Goal: Task Accomplishment & Management: Complete application form

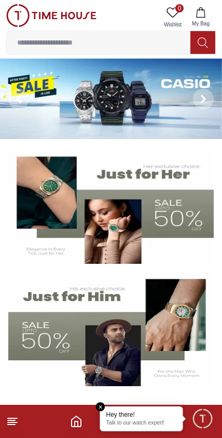
click at [136, 430] on div "Hey there! Talk to our watch expert!" at bounding box center [141, 419] width 83 height 25
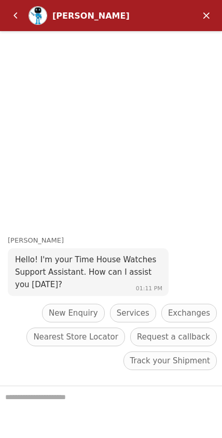
click at [210, 3] on header "[PERSON_NAME]" at bounding box center [111, 15] width 222 height 31
click at [206, 12] on em "Minimize" at bounding box center [206, 15] width 21 height 21
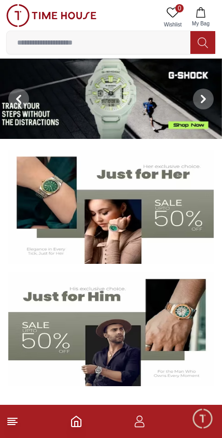
click at [206, 428] on span "Minimize live chat window" at bounding box center [202, 418] width 30 height 30
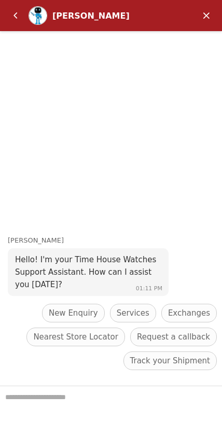
click at [206, 15] on em "Minimize" at bounding box center [206, 15] width 21 height 21
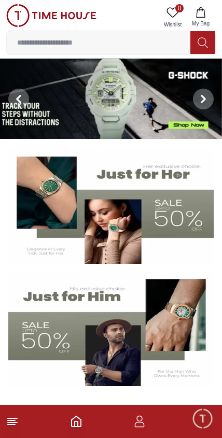
click at [202, 421] on span "Minimize live chat window" at bounding box center [202, 418] width 30 height 30
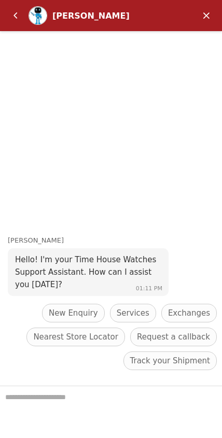
click at [202, 8] on em "Minimize" at bounding box center [206, 15] width 21 height 21
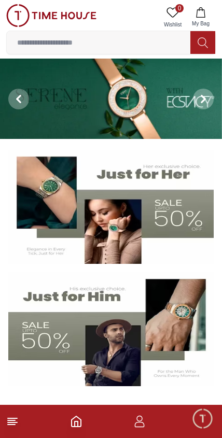
click at [77, 425] on icon "Home" at bounding box center [76, 421] width 12 height 12
click at [142, 423] on icon "button" at bounding box center [140, 424] width 10 height 5
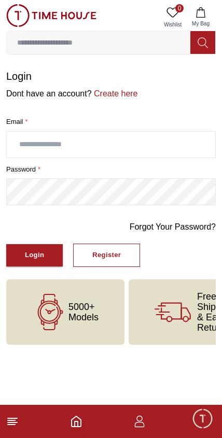
click at [136, 423] on icon "button" at bounding box center [140, 424] width 10 height 5
click at [126, 95] on link "Create here" at bounding box center [115, 93] width 46 height 9
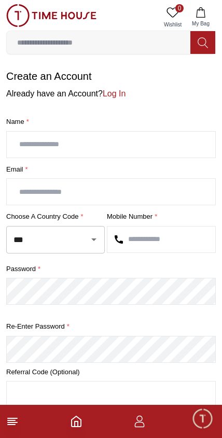
click at [133, 427] on icon "button" at bounding box center [139, 421] width 12 height 12
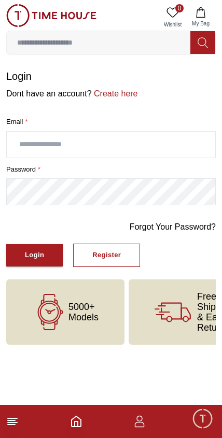
click at [174, 226] on link "Forgot Your Password?" at bounding box center [173, 227] width 86 height 12
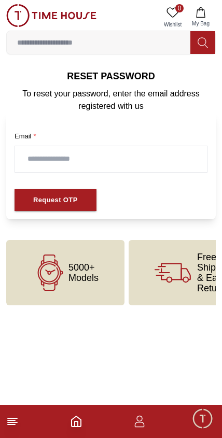
click at [152, 163] on input "text" at bounding box center [111, 159] width 192 height 26
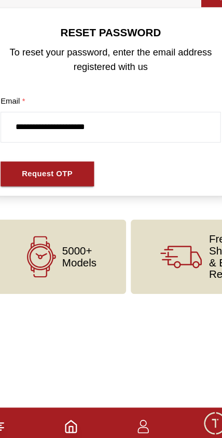
click at [64, 189] on button "Request OTP" at bounding box center [56, 200] width 82 height 22
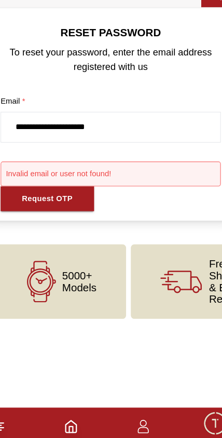
click at [138, 146] on input "**********" at bounding box center [111, 159] width 192 height 26
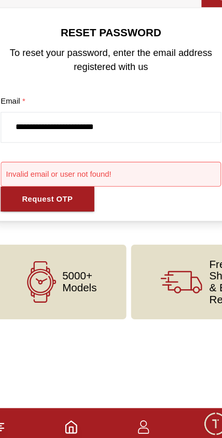
type input "**********"
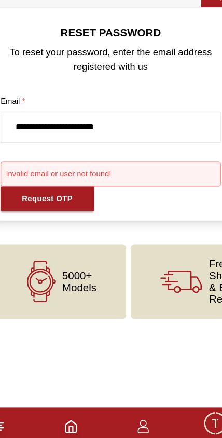
click at [58, 211] on button "Request OTP" at bounding box center [56, 222] width 82 height 22
click at [133, 415] on icon "button" at bounding box center [139, 421] width 12 height 12
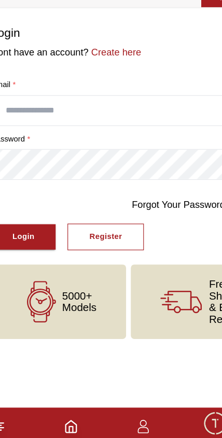
click at [126, 132] on input "text" at bounding box center [111, 145] width 208 height 26
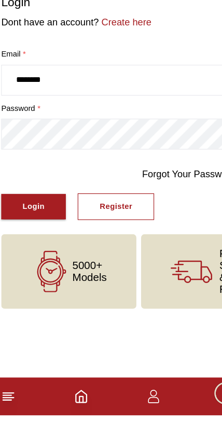
type input "********"
click at [108, 249] on div "Register" at bounding box center [106, 255] width 29 height 12
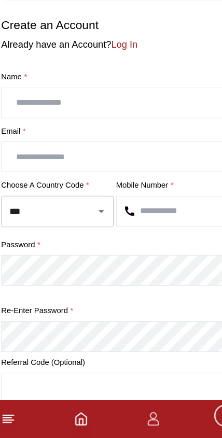
click at [122, 132] on input "text" at bounding box center [111, 145] width 208 height 26
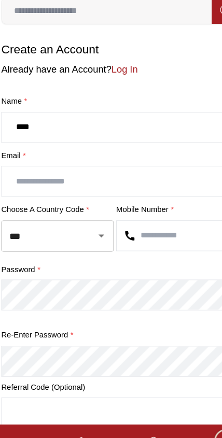
type input "****"
click at [124, 179] on input "text" at bounding box center [111, 192] width 208 height 26
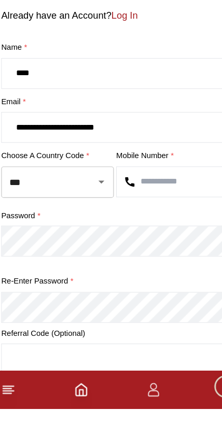
click at [75, 226] on div "*** ​" at bounding box center [55, 239] width 99 height 27
type input "**********"
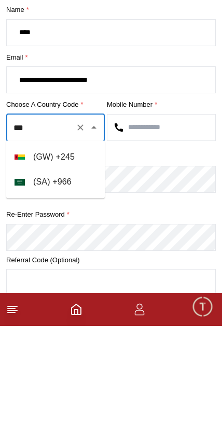
click at [77, 282] on li "( SA ) + 966" at bounding box center [55, 294] width 99 height 25
type input "***"
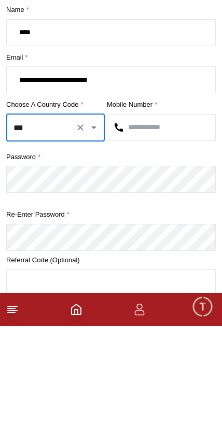
click at [168, 227] on input "text" at bounding box center [161, 240] width 108 height 26
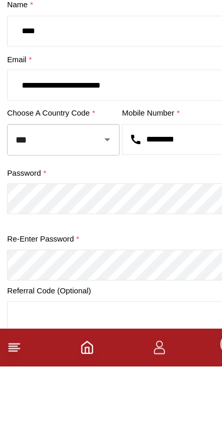
type input "*********"
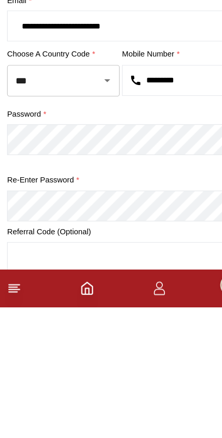
scroll to position [10, 0]
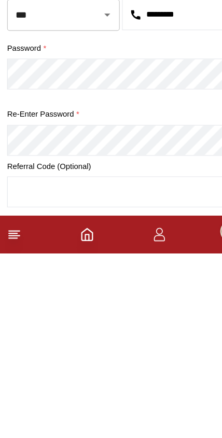
click at [130, 405] on footer at bounding box center [111, 421] width 222 height 33
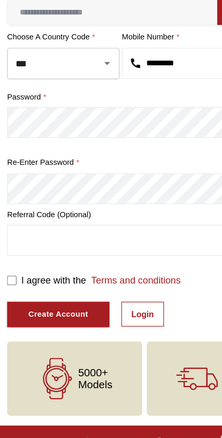
click at [128, 297] on link "Login" at bounding box center [124, 308] width 37 height 22
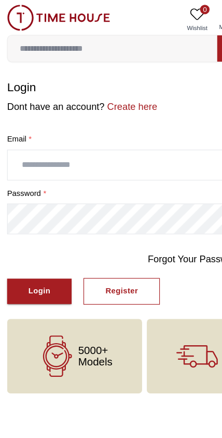
click at [62, 250] on button "Login" at bounding box center [34, 255] width 57 height 22
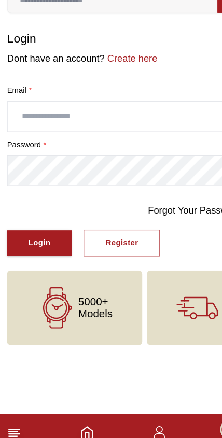
click at [123, 244] on button "Register" at bounding box center [106, 255] width 67 height 23
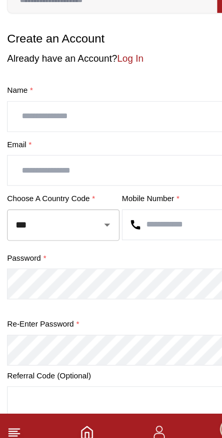
click at [111, 132] on input "text" at bounding box center [111, 145] width 208 height 26
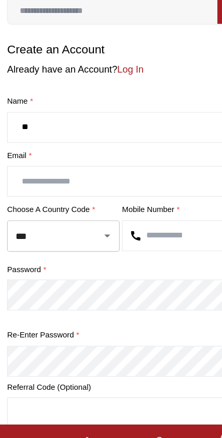
type input "*"
type input "**********"
click at [103, 179] on input "text" at bounding box center [111, 192] width 208 height 26
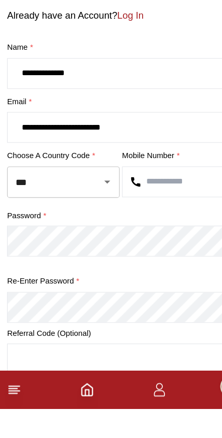
click at [85, 232] on div at bounding box center [86, 239] width 27 height 15
type input "**********"
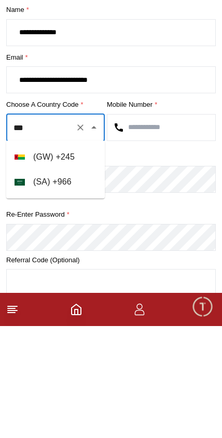
click at [73, 282] on li "( SA ) + 966" at bounding box center [55, 294] width 99 height 25
type input "***"
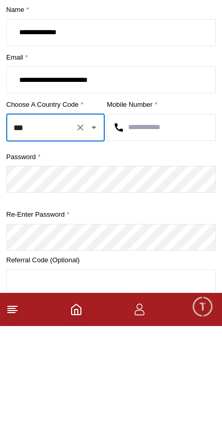
click at [156, 227] on input "text" at bounding box center [161, 240] width 108 height 26
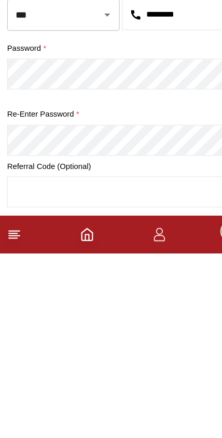
scroll to position [150, 0]
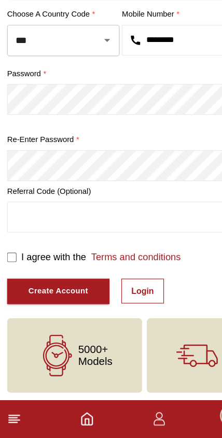
click at [72, 304] on div "Create Account" at bounding box center [51, 310] width 52 height 12
click at [62, 304] on div "Create Account" at bounding box center [51, 310] width 52 height 12
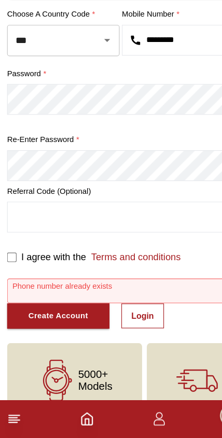
scroll to position [149, 0]
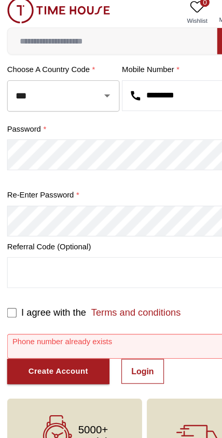
click at [165, 81] on input "*********" at bounding box center [161, 90] width 108 height 26
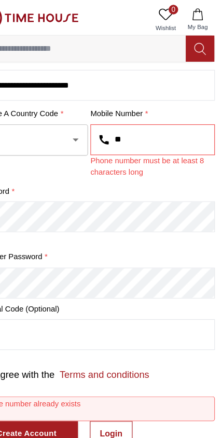
type input "*"
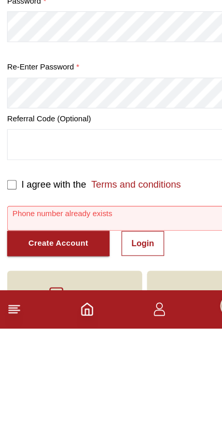
type input "*********"
click at [66, 358] on div "Create Account" at bounding box center [51, 364] width 52 height 12
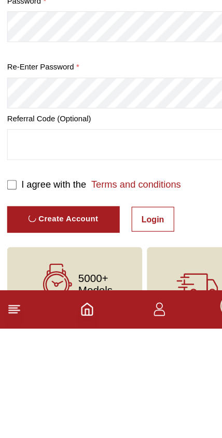
scroll to position [150, 0]
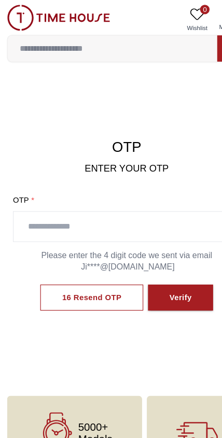
click at [90, 200] on input "text" at bounding box center [111, 199] width 198 height 26
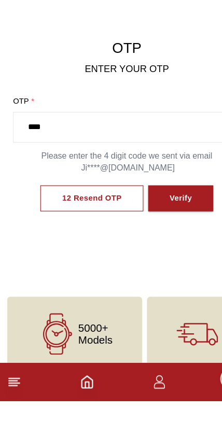
type input "****"
click at [167, 255] on div "Verify" at bounding box center [158, 261] width 20 height 12
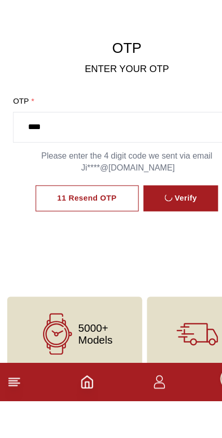
scroll to position [15, 0]
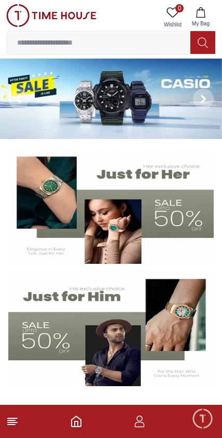
click at [147, 435] on footer at bounding box center [111, 421] width 222 height 33
click at [145, 423] on icon "button" at bounding box center [139, 421] width 12 height 12
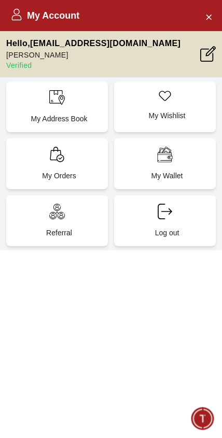
click at [79, 176] on p "My Orders" at bounding box center [59, 176] width 89 height 10
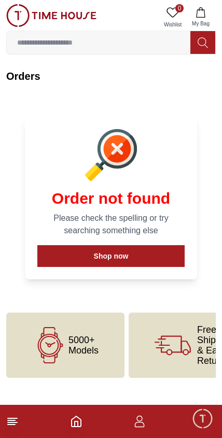
click at [144, 427] on icon "button" at bounding box center [139, 421] width 12 height 12
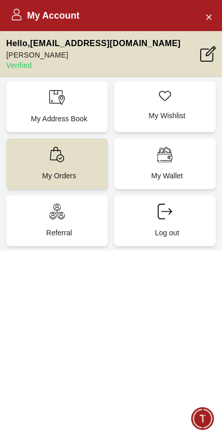
click at [169, 229] on p "Log out" at bounding box center [166, 233] width 89 height 10
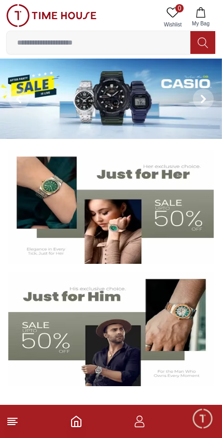
click at [141, 426] on icon "button" at bounding box center [139, 421] width 12 height 12
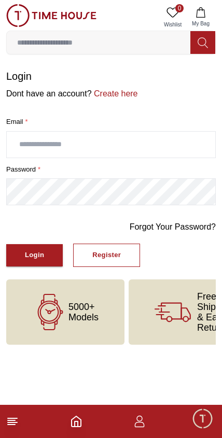
click at [139, 146] on input "text" at bounding box center [111, 145] width 208 height 26
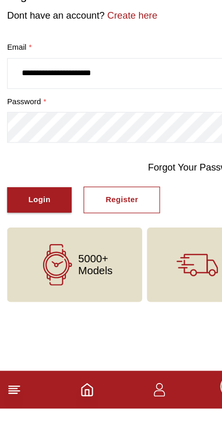
click at [44, 249] on div "Login" at bounding box center [34, 255] width 19 height 12
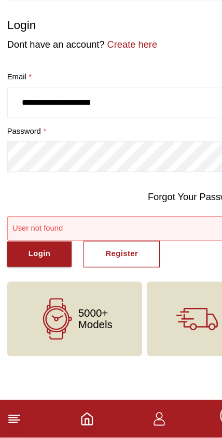
click at [124, 132] on input "**********" at bounding box center [111, 145] width 208 height 26
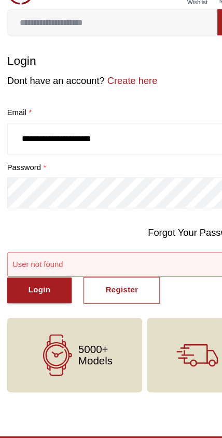
click at [61, 132] on input "**********" at bounding box center [111, 145] width 208 height 26
click at [57, 132] on input "**********" at bounding box center [111, 145] width 208 height 26
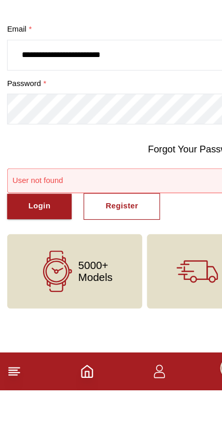
type input "**********"
click at [37, 271] on div "Login" at bounding box center [34, 277] width 19 height 12
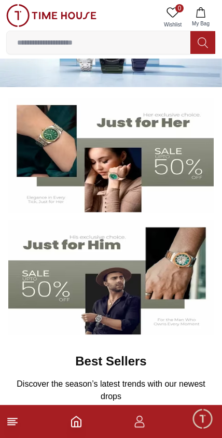
scroll to position [60, 0]
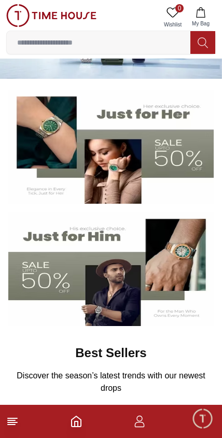
click at [65, 276] on img at bounding box center [110, 269] width 205 height 114
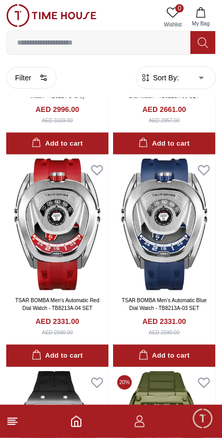
scroll to position [380, 0]
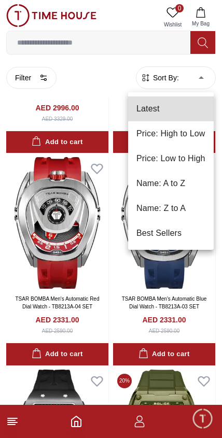
click at [168, 238] on li "Best Sellers" at bounding box center [171, 233] width 86 height 25
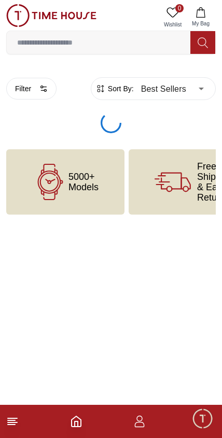
type input "*"
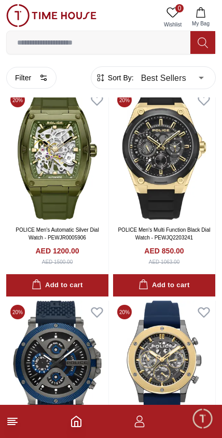
scroll to position [33, 0]
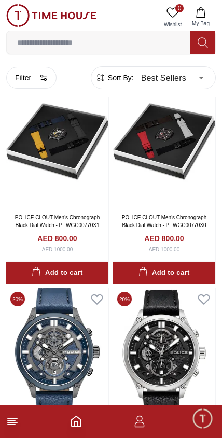
scroll to position [2160, 0]
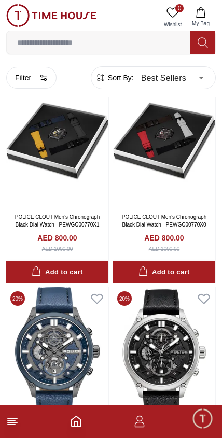
click at [138, 41] on input at bounding box center [99, 42] width 184 height 21
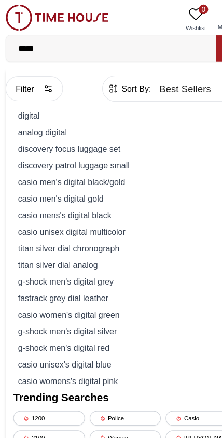
type input "******"
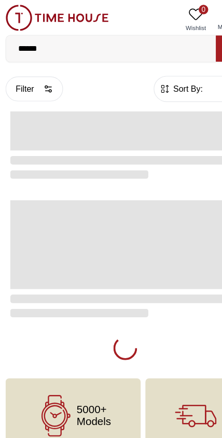
type input "******"
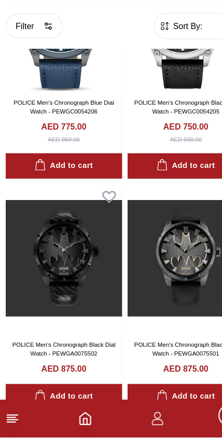
scroll to position [2445, 0]
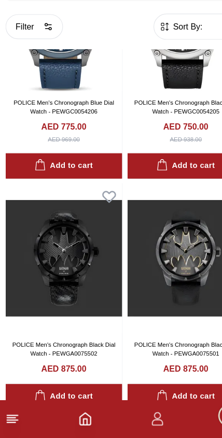
click at [78, 245] on img at bounding box center [57, 280] width 102 height 131
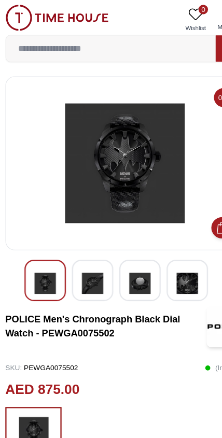
click at [124, 246] on img at bounding box center [124, 248] width 19 height 24
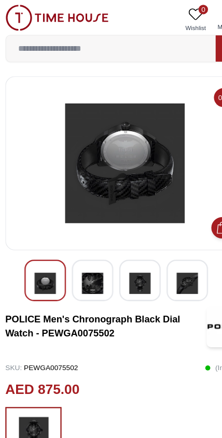
click at [164, 253] on img at bounding box center [165, 248] width 19 height 24
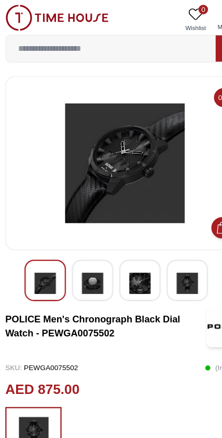
click at [21, 15] on img at bounding box center [51, 15] width 90 height 23
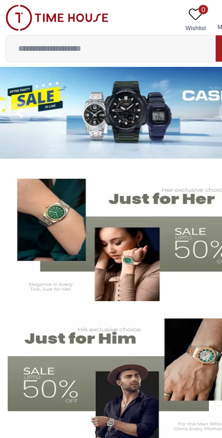
click at [66, 336] on img at bounding box center [110, 329] width 205 height 114
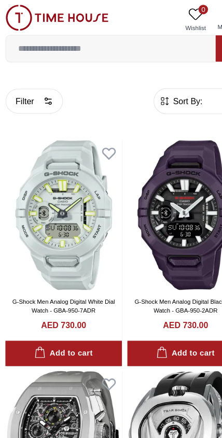
click at [24, 18] on img at bounding box center [51, 15] width 90 height 23
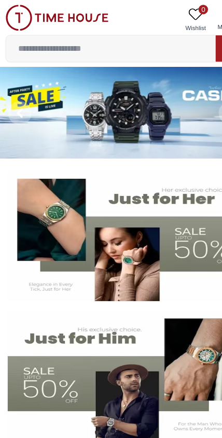
click at [18, 20] on img at bounding box center [51, 15] width 90 height 23
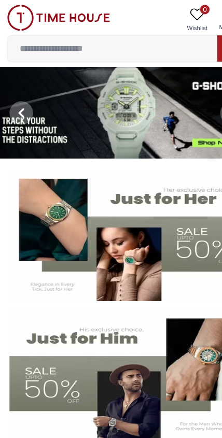
click at [74, 19] on img at bounding box center [51, 15] width 90 height 23
click at [20, 19] on img at bounding box center [51, 15] width 90 height 23
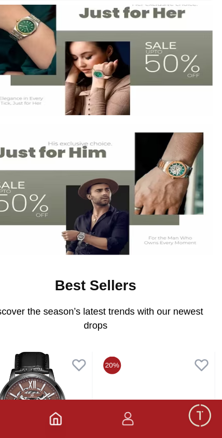
scroll to position [109, 0]
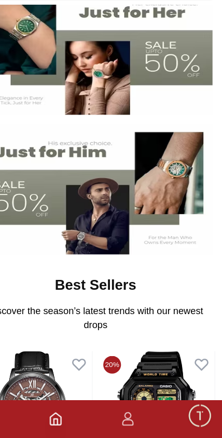
click at [187, 403] on span "Minimize live chat window" at bounding box center [202, 418] width 30 height 30
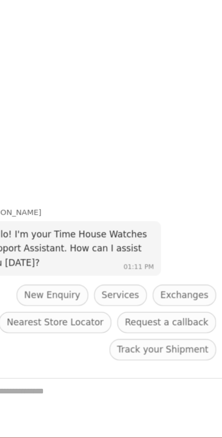
click at [37, 28] on div "Zoe Hello! I'm your Time House Watches Support Assistant. How can I assist you …" at bounding box center [80, 146] width 222 height 355
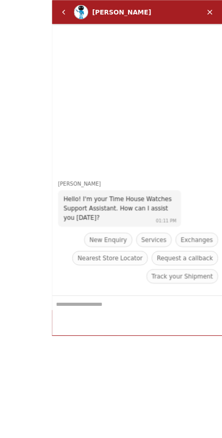
scroll to position [131, 0]
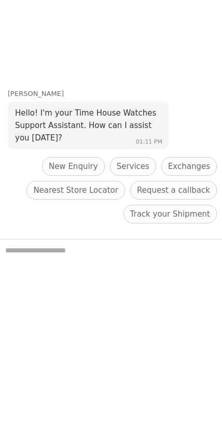
click at [206, 12] on div "Zoe Hello! I'm your Time House Watches Support Assistant. How can I assist you …" at bounding box center [111, 61] width 222 height 355
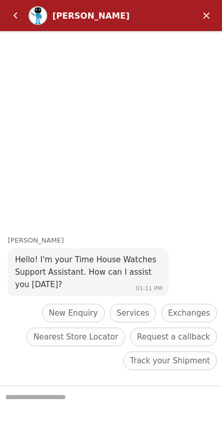
click at [202, 16] on em "Minimize" at bounding box center [206, 15] width 21 height 21
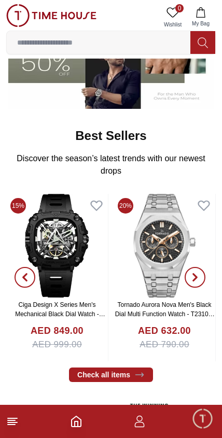
click at [141, 423] on icon "button" at bounding box center [140, 424] width 10 height 5
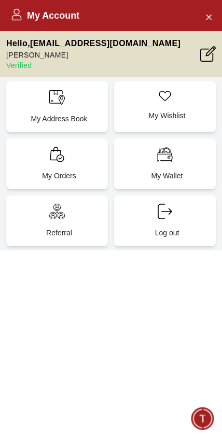
click at [59, 104] on icon at bounding box center [57, 98] width 16 height 16
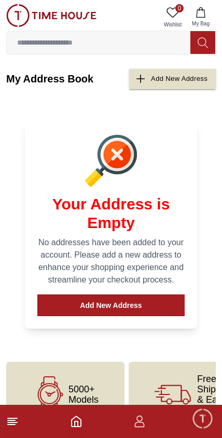
scroll to position [30, 0]
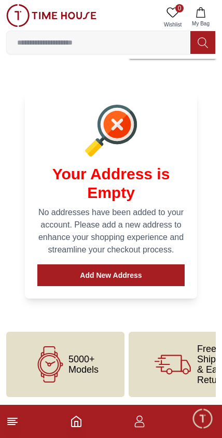
click at [136, 427] on icon "button" at bounding box center [140, 424] width 10 height 5
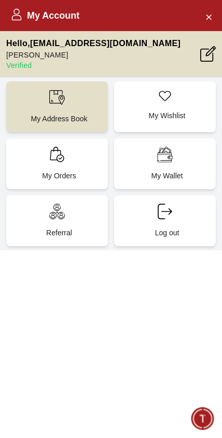
click at [204, 421] on span "Minimize live chat window" at bounding box center [202, 418] width 30 height 30
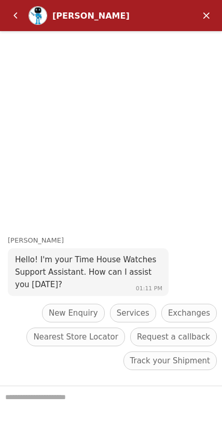
click at [209, 12] on em "Minimize" at bounding box center [206, 15] width 21 height 21
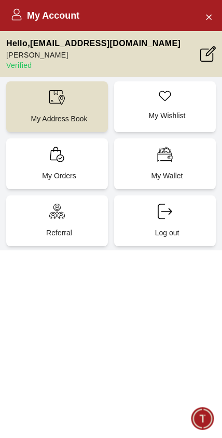
click at [208, 15] on icon "Close Account" at bounding box center [208, 16] width 8 height 13
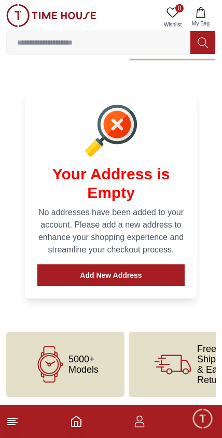
click at [14, 421] on line at bounding box center [11, 421] width 7 height 0
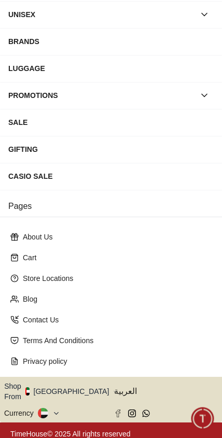
scroll to position [118, 0]
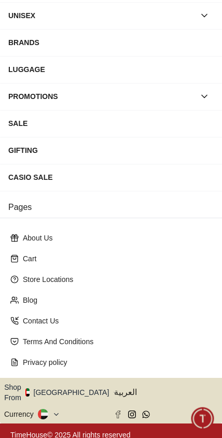
click at [63, 383] on button "Shop From [GEOGRAPHIC_DATA]" at bounding box center [60, 392] width 113 height 21
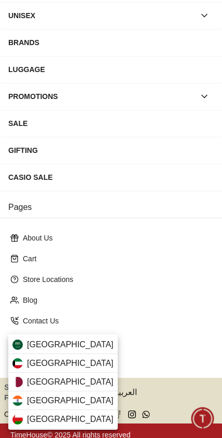
click at [82, 344] on div "[GEOGRAPHIC_DATA]" at bounding box center [62, 345] width 109 height 19
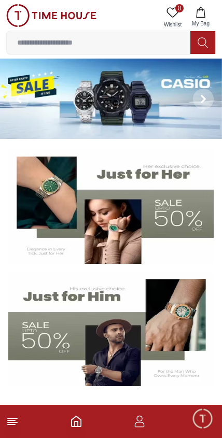
click at [14, 423] on line at bounding box center [12, 423] width 9 height 0
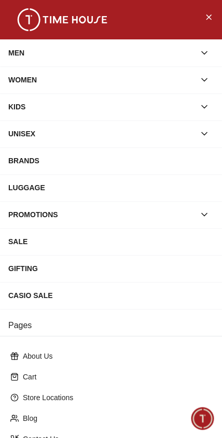
click at [170, 59] on div "MEN" at bounding box center [101, 53] width 187 height 19
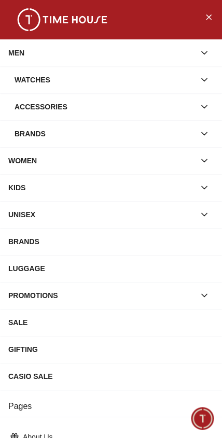
click at [71, 112] on div "Accessories" at bounding box center [105, 106] width 180 height 19
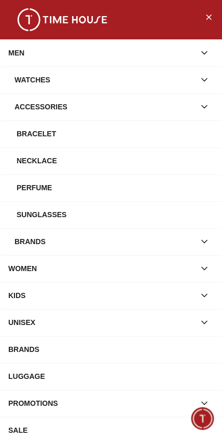
click at [35, 183] on div "Perfume" at bounding box center [115, 187] width 197 height 19
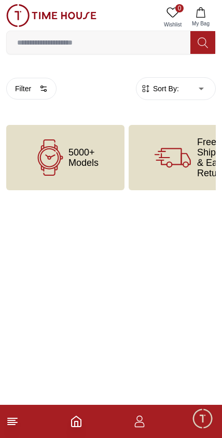
click at [39, 96] on button "Filter" at bounding box center [31, 89] width 50 height 22
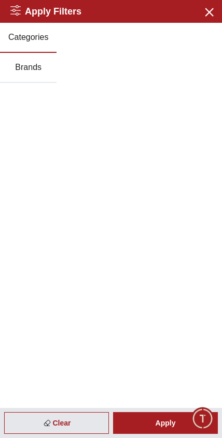
click at [210, 6] on icon "button" at bounding box center [208, 11] width 13 height 13
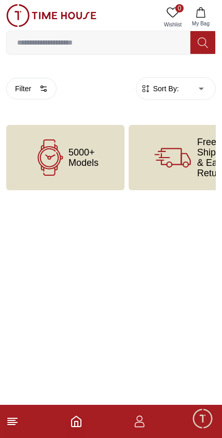
click at [17, 18] on img at bounding box center [51, 15] width 90 height 23
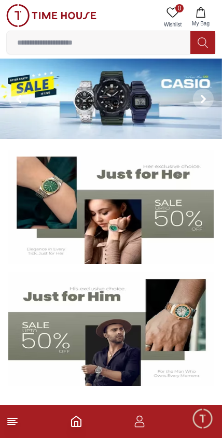
click at [16, 426] on icon at bounding box center [12, 421] width 12 height 12
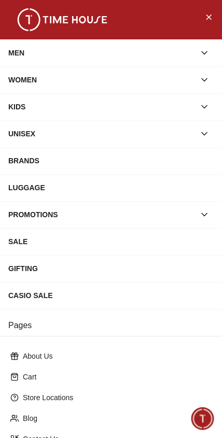
click at [176, 79] on div "WOMEN" at bounding box center [101, 80] width 187 height 19
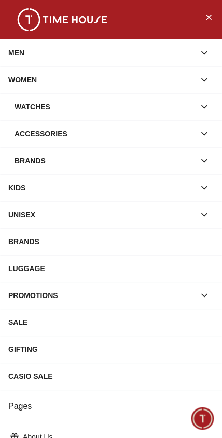
click at [165, 111] on div "Watches" at bounding box center [105, 106] width 180 height 19
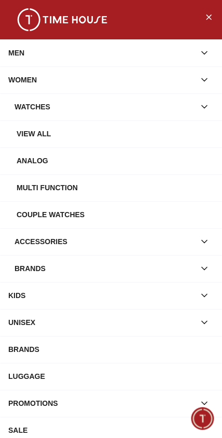
click at [39, 136] on div "View all" at bounding box center [115, 133] width 197 height 19
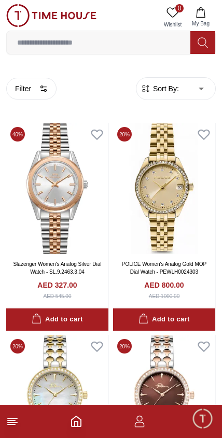
click at [23, 24] on img at bounding box center [51, 15] width 90 height 23
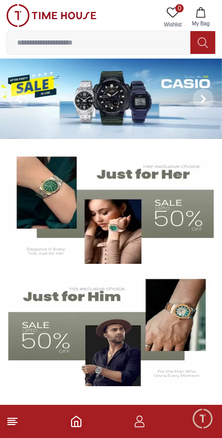
click at [21, 24] on img at bounding box center [51, 15] width 90 height 23
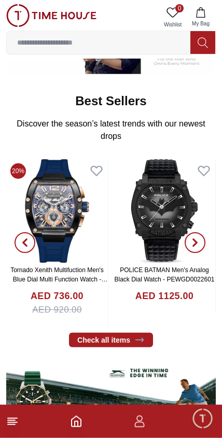
scroll to position [342, 0]
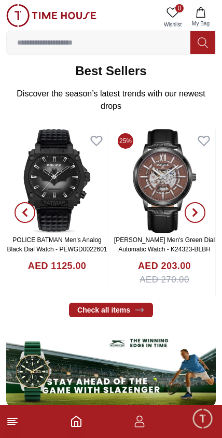
click at [128, 313] on link "Check all items" at bounding box center [111, 310] width 84 height 15
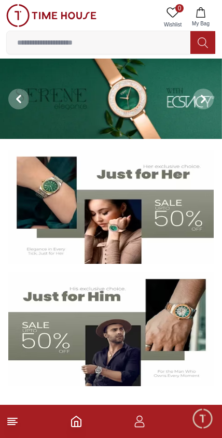
click at [141, 48] on input at bounding box center [99, 42] width 184 height 21
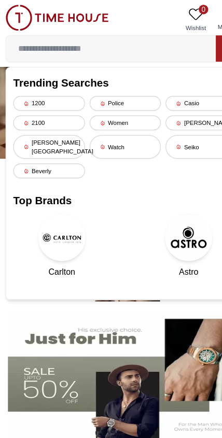
click at [113, 123] on div "Watch" at bounding box center [111, 128] width 63 height 21
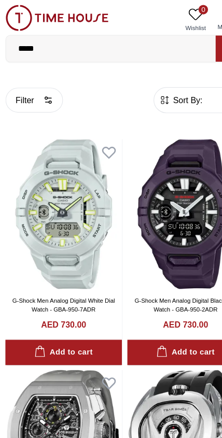
scroll to position [1, 0]
click at [17, 15] on img at bounding box center [51, 15] width 90 height 23
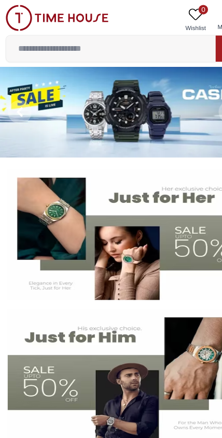
click at [17, 6] on img at bounding box center [51, 15] width 90 height 23
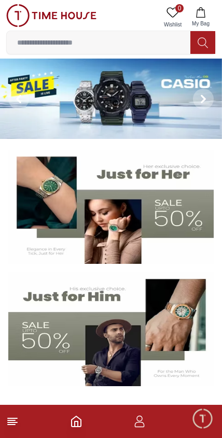
click at [12, 425] on line at bounding box center [11, 425] width 7 height 0
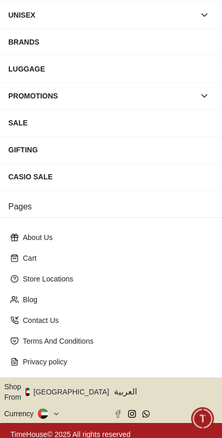
scroll to position [118, 0]
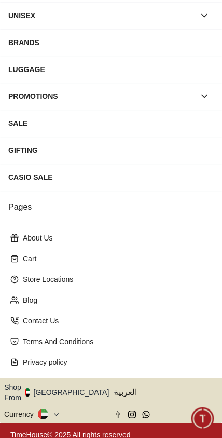
click at [74, 393] on button "Shop From [GEOGRAPHIC_DATA]" at bounding box center [60, 392] width 113 height 21
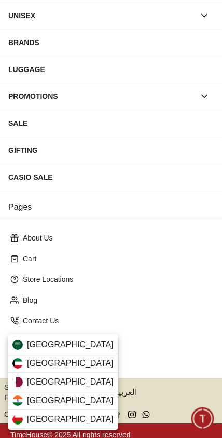
click at [85, 350] on div "[GEOGRAPHIC_DATA]" at bounding box center [62, 345] width 109 height 19
